Goal: Information Seeking & Learning: Learn about a topic

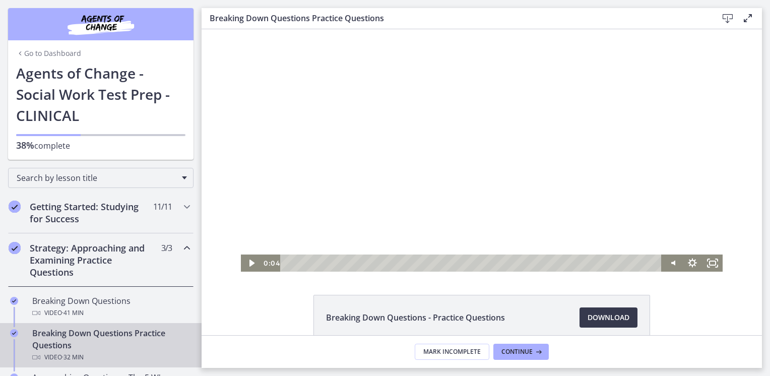
scroll to position [89, 0]
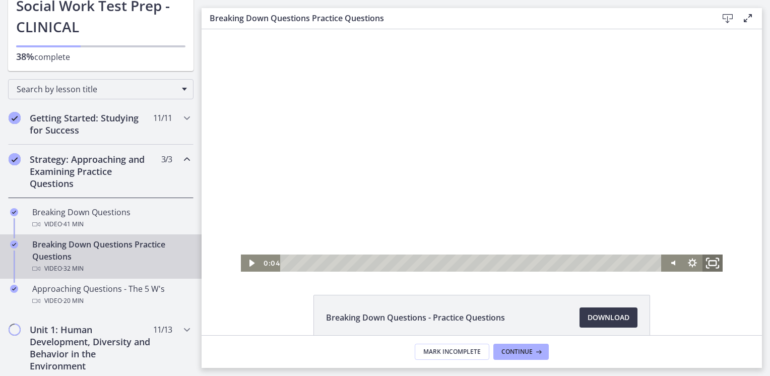
click at [715, 261] on icon "Fullscreen" at bounding box center [713, 263] width 24 height 21
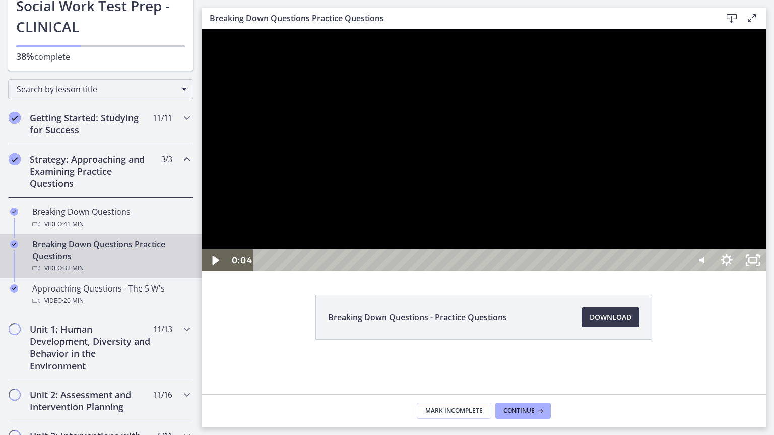
click at [766, 272] on div at bounding box center [484, 150] width 564 height 242
click at [709, 235] on div "Volume" at bounding box center [700, 226] width 17 height 17
click at [705, 231] on div "Volume" at bounding box center [700, 226] width 9 height 9
click at [705, 232] on div "Volume" at bounding box center [700, 227] width 9 height 9
click at [705, 237] on div "Volume" at bounding box center [700, 232] width 9 height 9
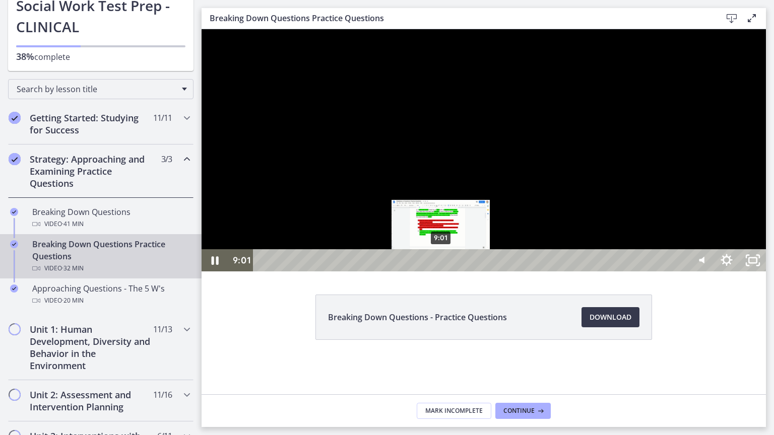
click at [441, 272] on div "9:01" at bounding box center [472, 260] width 418 height 22
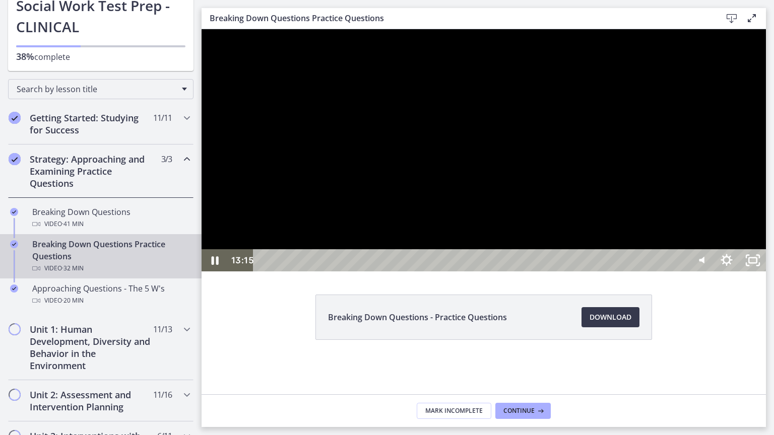
click at [462, 257] on div at bounding box center [484, 150] width 564 height 242
click at [551, 272] on div at bounding box center [484, 150] width 564 height 242
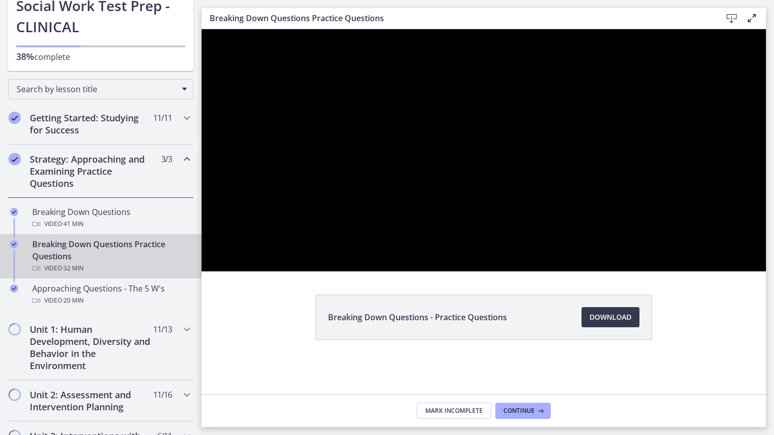
click at [421, 266] on div at bounding box center [484, 150] width 564 height 242
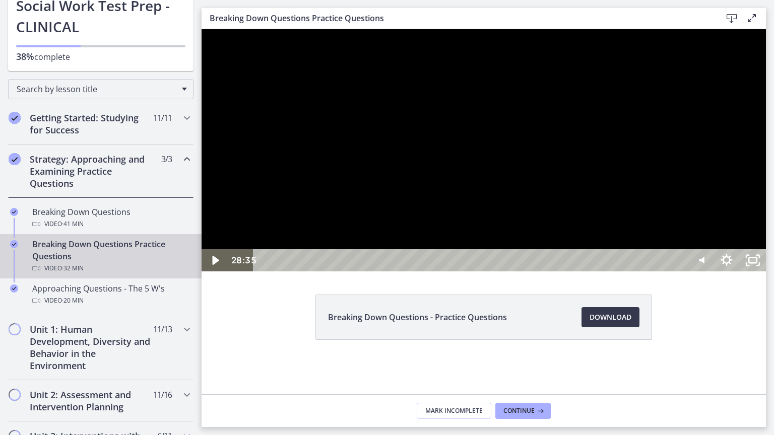
click at [766, 272] on div at bounding box center [484, 150] width 564 height 242
click at [769, 274] on icon "Unfullscreen" at bounding box center [752, 260] width 31 height 27
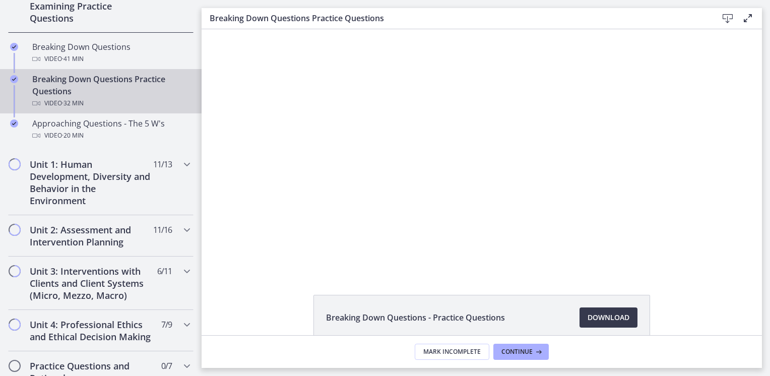
scroll to position [246, 0]
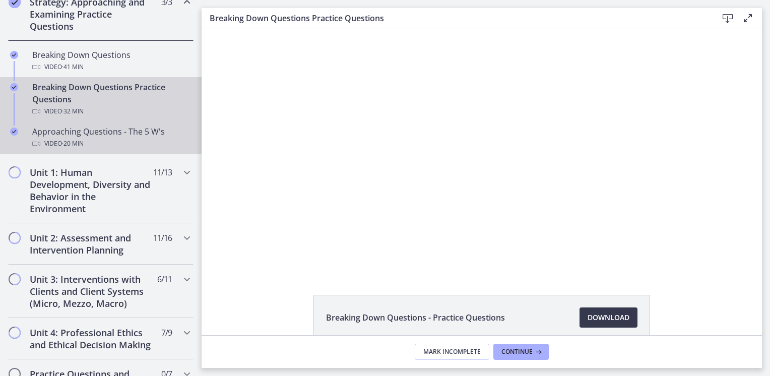
click at [153, 149] on link "Approaching Questions - The 5 W's Video · 20 min" at bounding box center [101, 137] width 202 height 32
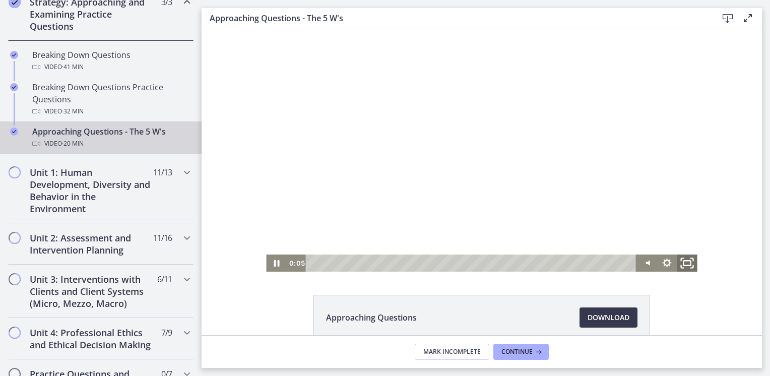
click at [678, 262] on icon "Fullscreen" at bounding box center [687, 263] width 24 height 21
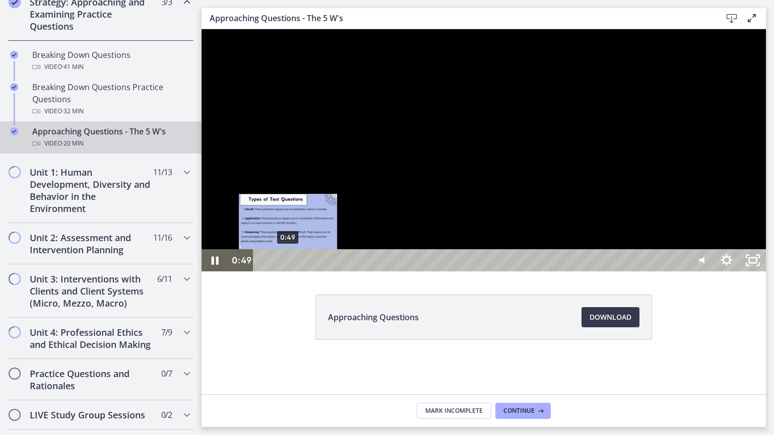
click at [288, 272] on div "0:49" at bounding box center [472, 260] width 418 height 22
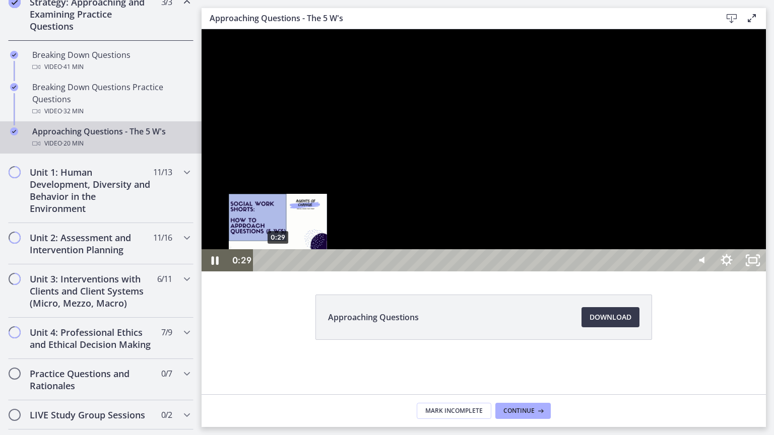
click at [278, 272] on div "0:29" at bounding box center [472, 260] width 418 height 22
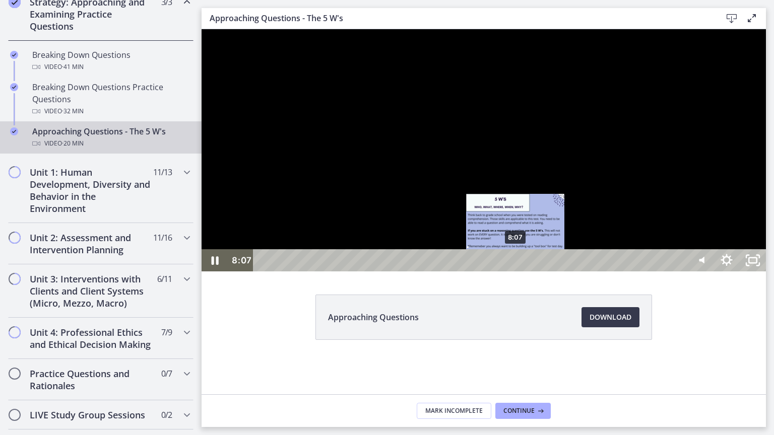
click at [516, 272] on div "8:07" at bounding box center [472, 260] width 418 height 22
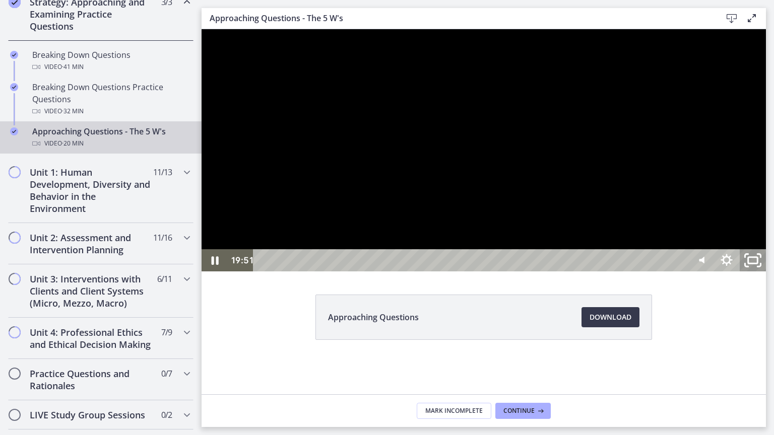
click at [769, 274] on icon "Unfullscreen" at bounding box center [752, 260] width 31 height 27
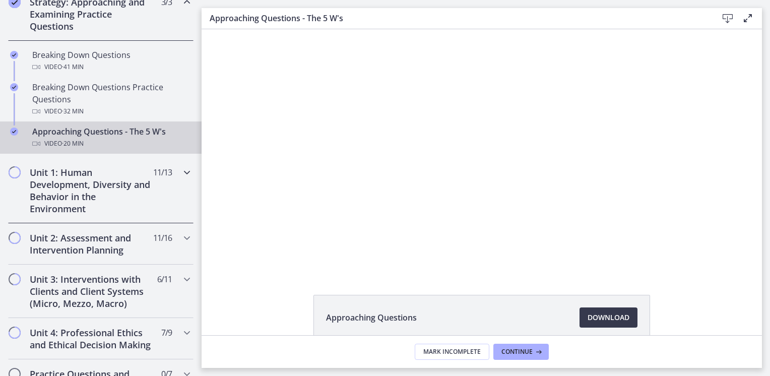
click at [149, 202] on div "Unit 1: Human Development, Diversity and Behavior in the Environment 11 / 13 Co…" at bounding box center [100, 191] width 185 height 66
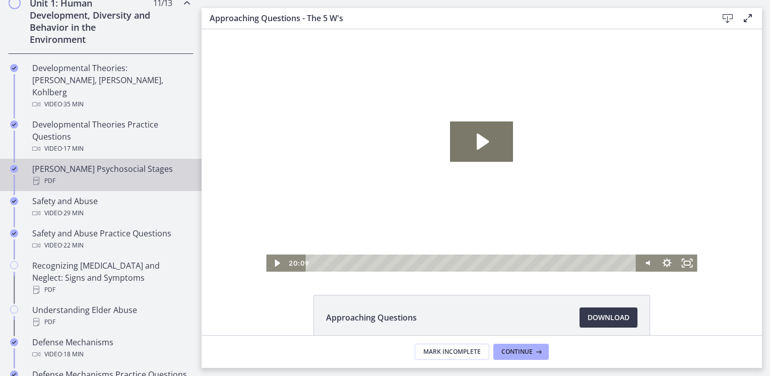
click at [186, 164] on link "[PERSON_NAME] Psychosocial Stages PDF" at bounding box center [101, 175] width 202 height 32
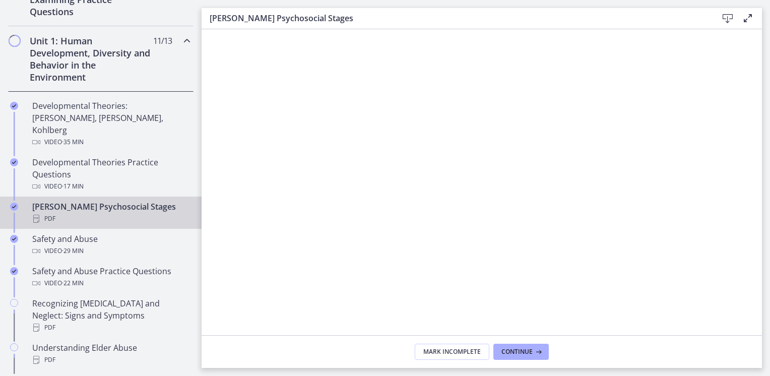
scroll to position [242, 0]
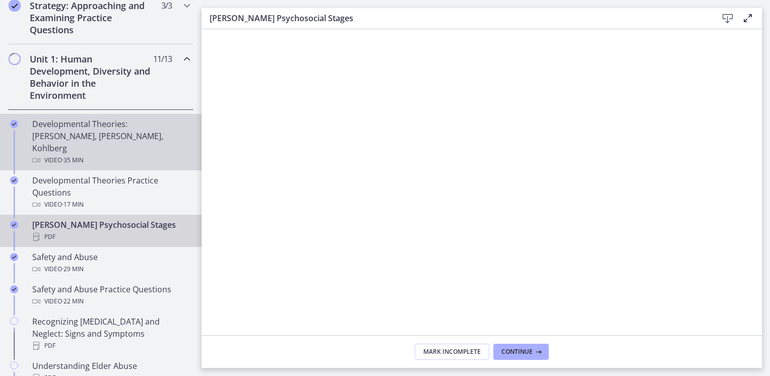
click at [129, 154] on div "Video · 35 min" at bounding box center [110, 160] width 157 height 12
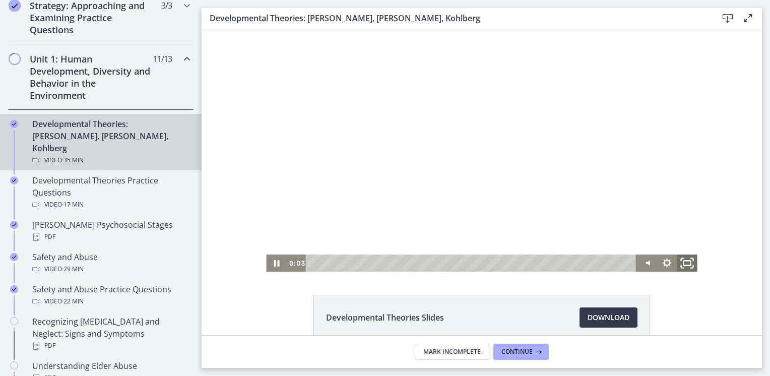
click at [684, 257] on icon "Fullscreen" at bounding box center [687, 263] width 24 height 21
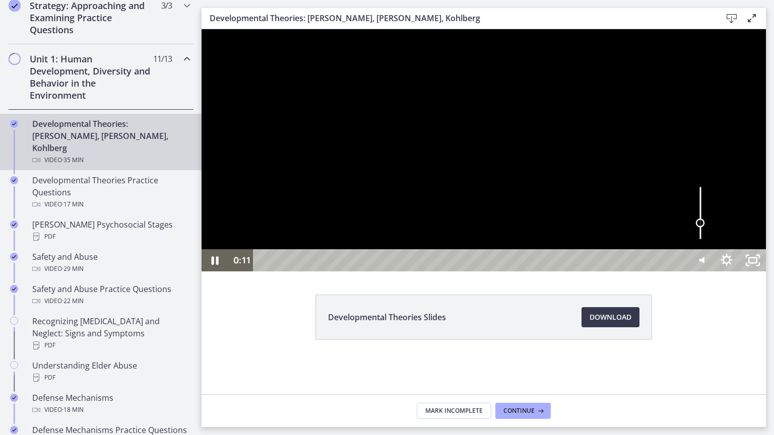
drag, startPoint x: 905, startPoint y: 425, endPoint x: 907, endPoint y: 416, distance: 8.7
click at [705, 228] on div "Volume" at bounding box center [700, 223] width 9 height 9
drag, startPoint x: 909, startPoint y: 412, endPoint x: 910, endPoint y: 420, distance: 8.6
click at [705, 232] on div "Volume" at bounding box center [700, 227] width 9 height 9
click at [769, 274] on icon "Unfullscreen" at bounding box center [752, 260] width 31 height 27
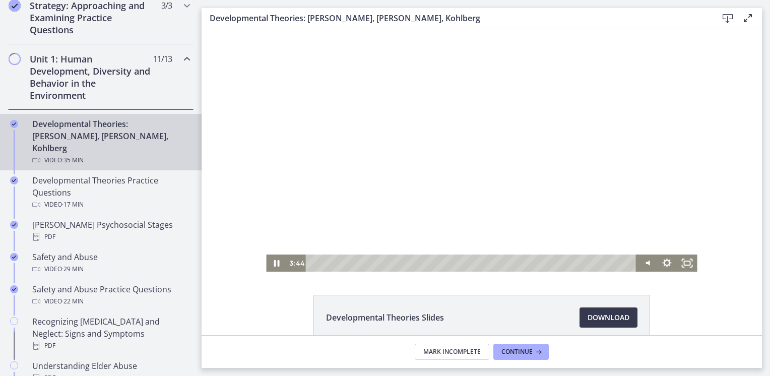
click at [444, 205] on div at bounding box center [481, 150] width 431 height 242
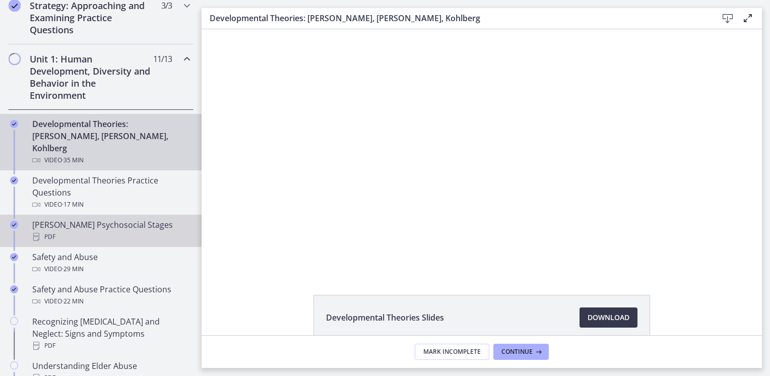
click at [115, 231] on div "PDF" at bounding box center [110, 237] width 157 height 12
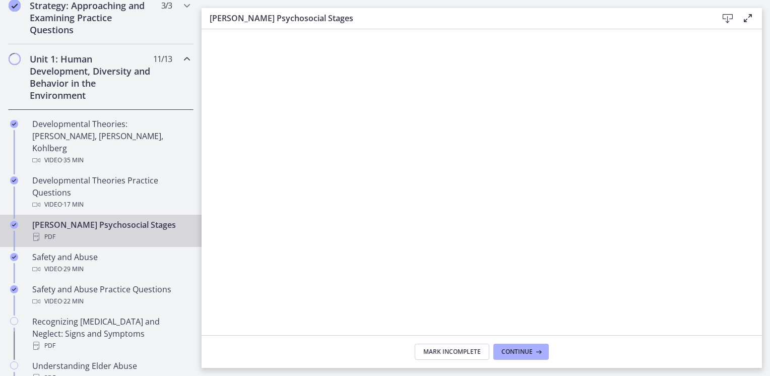
drag, startPoint x: 185, startPoint y: 203, endPoint x: 732, endPoint y: 14, distance: 578.4
click at [732, 14] on icon at bounding box center [728, 19] width 12 height 12
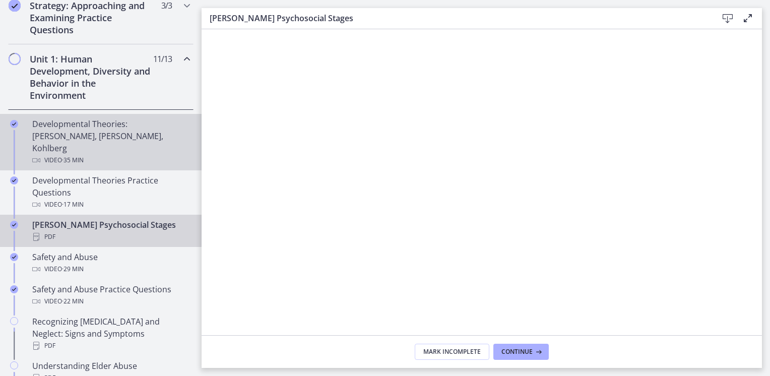
click at [96, 154] on div "Video · 35 min" at bounding box center [110, 160] width 157 height 12
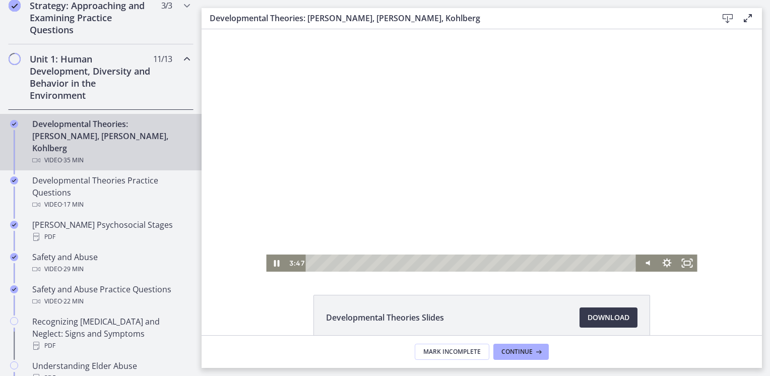
click at [476, 184] on div at bounding box center [481, 150] width 431 height 242
